Goal: Task Accomplishment & Management: Complete application form

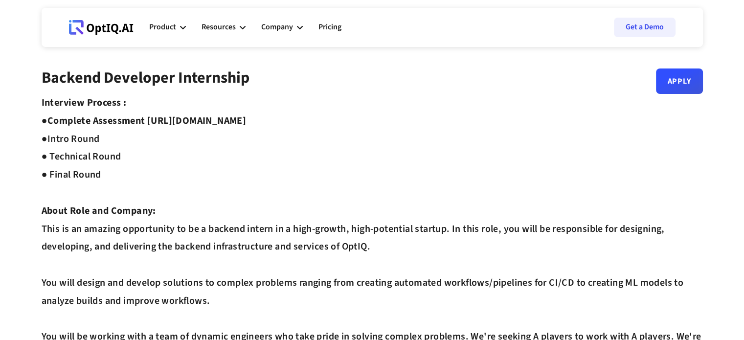
drag, startPoint x: 151, startPoint y: 117, endPoint x: 322, endPoint y: 119, distance: 171.7
click at [663, 83] on link "Apply" at bounding box center [679, 77] width 47 height 25
click at [694, 80] on link "Apply" at bounding box center [679, 77] width 47 height 25
